Goal: Information Seeking & Learning: Learn about a topic

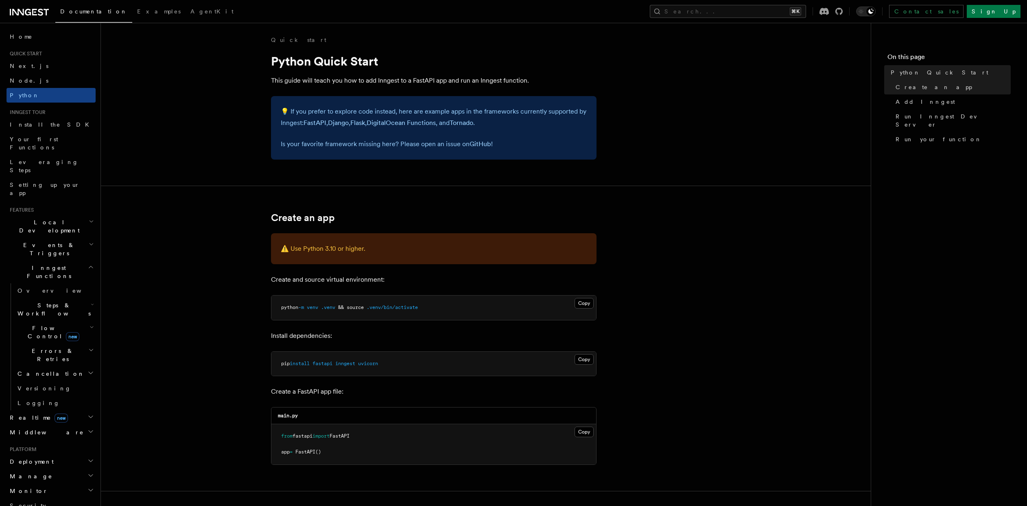
click at [91, 301] on icon "button" at bounding box center [92, 304] width 3 height 7
click at [50, 339] on span "Function steps" at bounding box center [56, 342] width 63 height 7
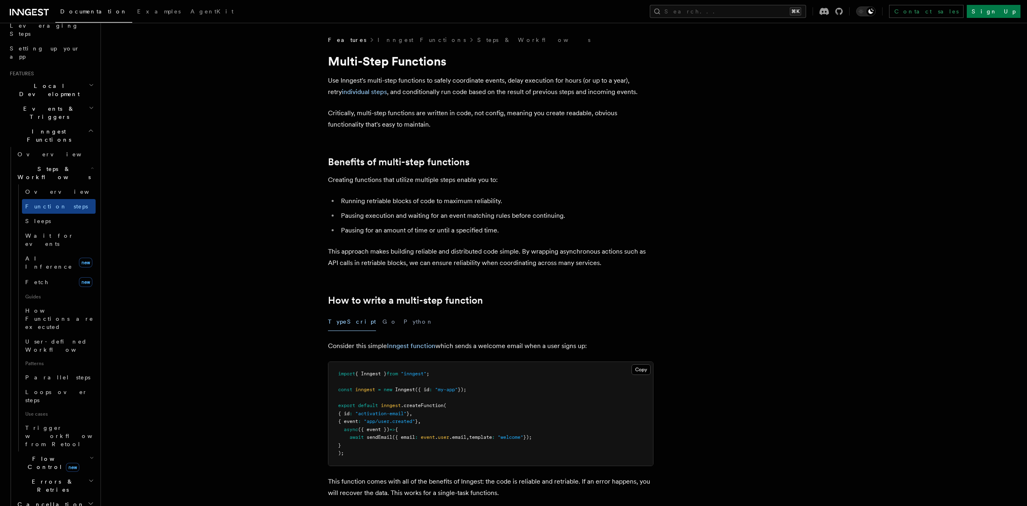
scroll to position [137, 0]
click at [403, 322] on button "Python" at bounding box center [418, 321] width 30 height 18
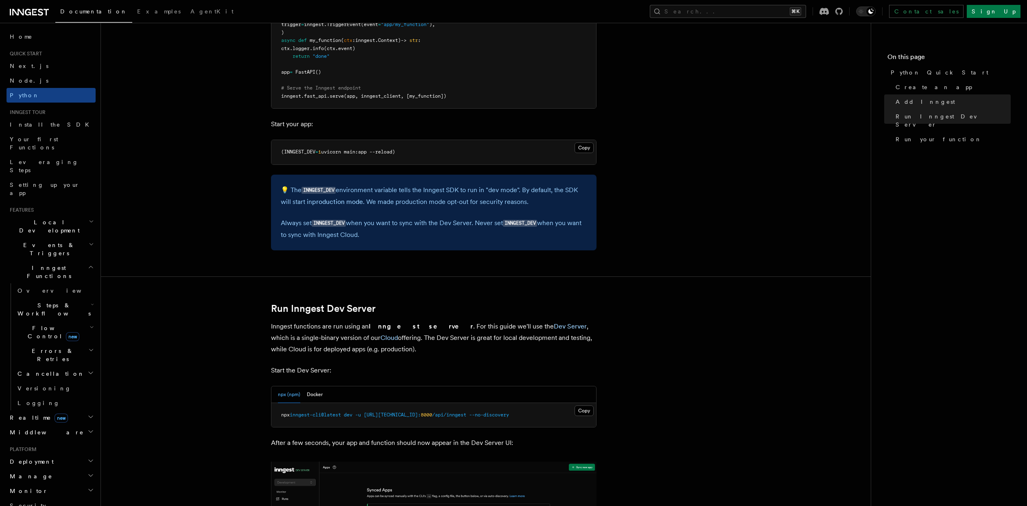
scroll to position [884, 0]
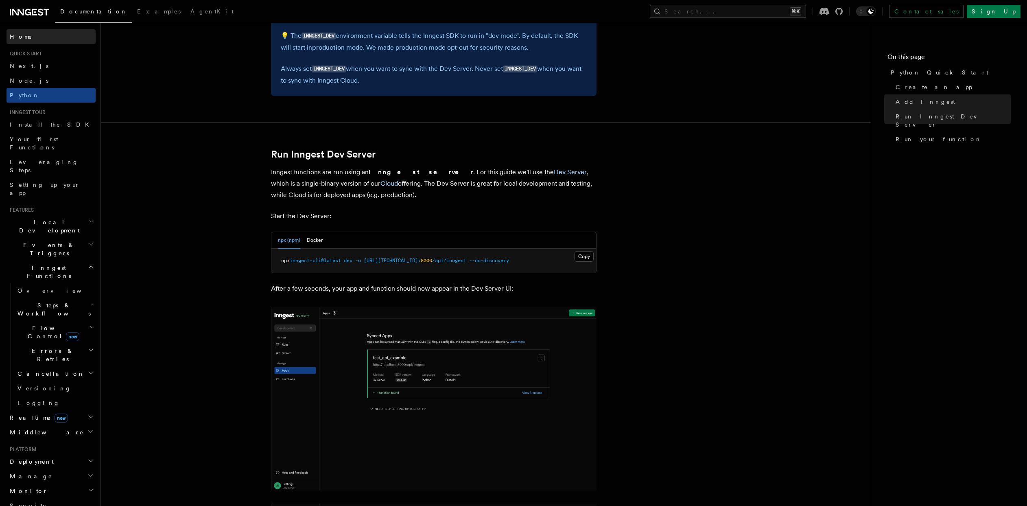
click at [20, 34] on span "Home" at bounding box center [21, 37] width 23 height 8
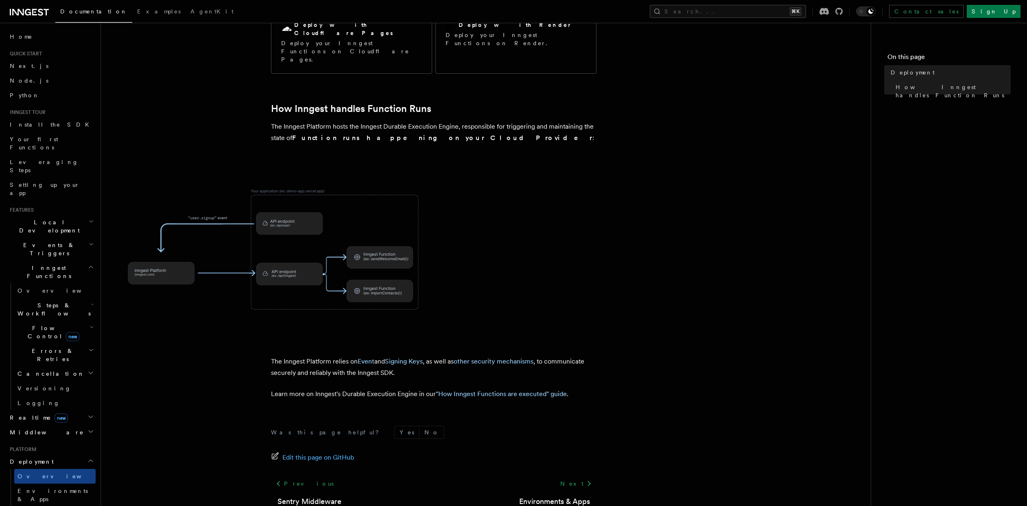
scroll to position [188, 0]
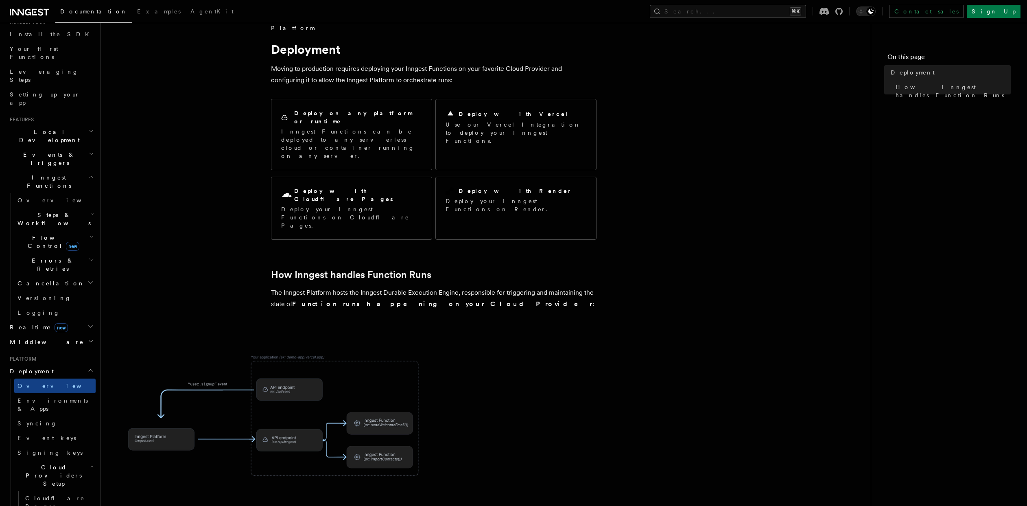
scroll to position [0, 0]
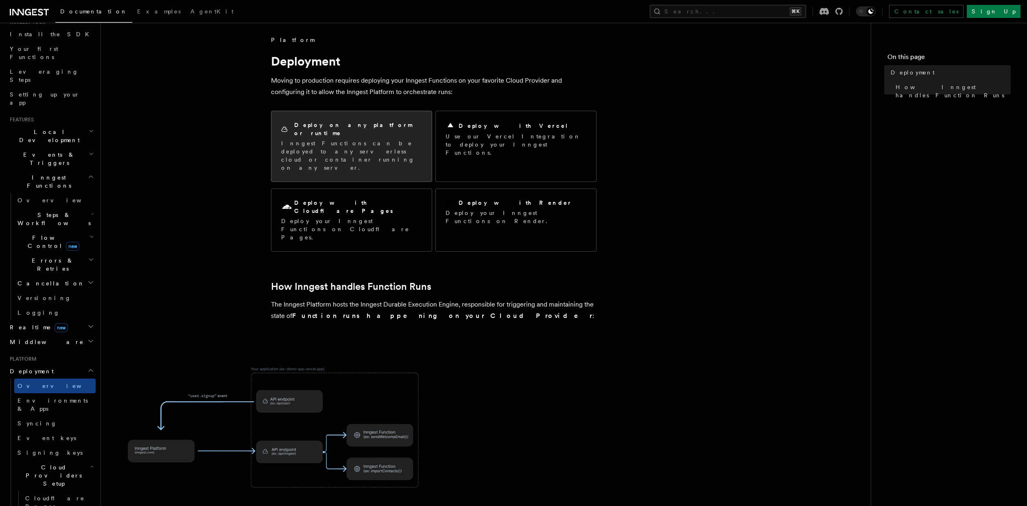
click at [392, 144] on p "Inngest Functions can be deployed to any serverless cloud or container running …" at bounding box center [351, 155] width 141 height 33
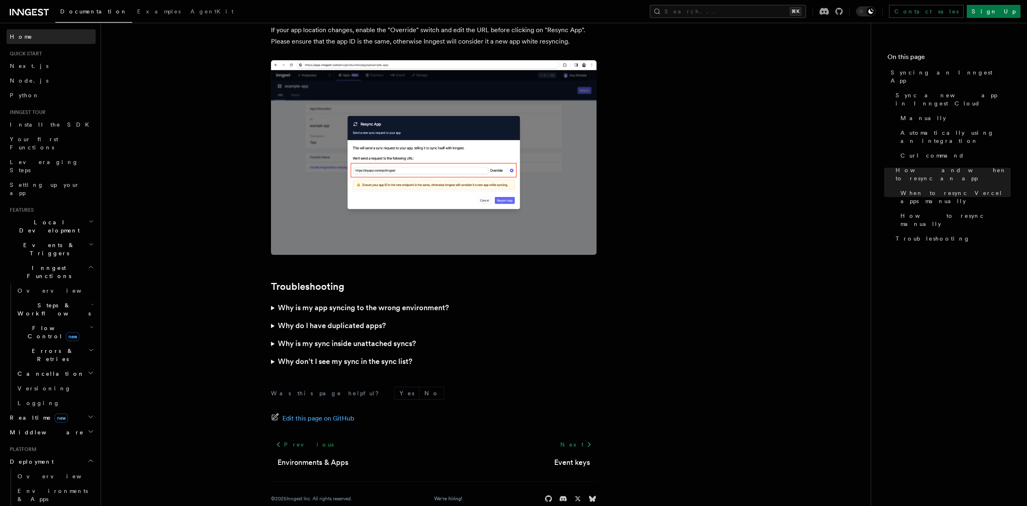
click at [21, 39] on span "Home" at bounding box center [21, 37] width 23 height 8
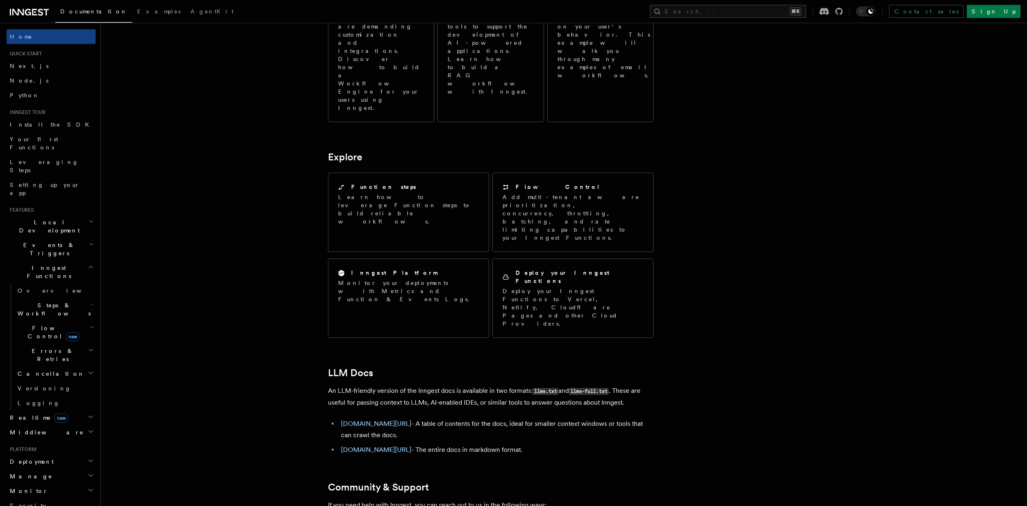
scroll to position [532, 0]
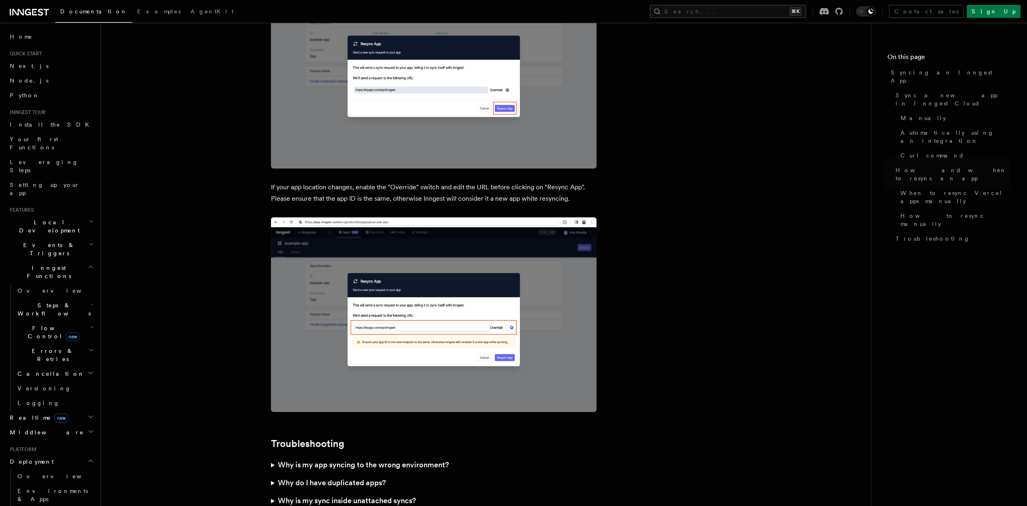
scroll to position [1893, 0]
